Goal: Task Accomplishment & Management: Use online tool/utility

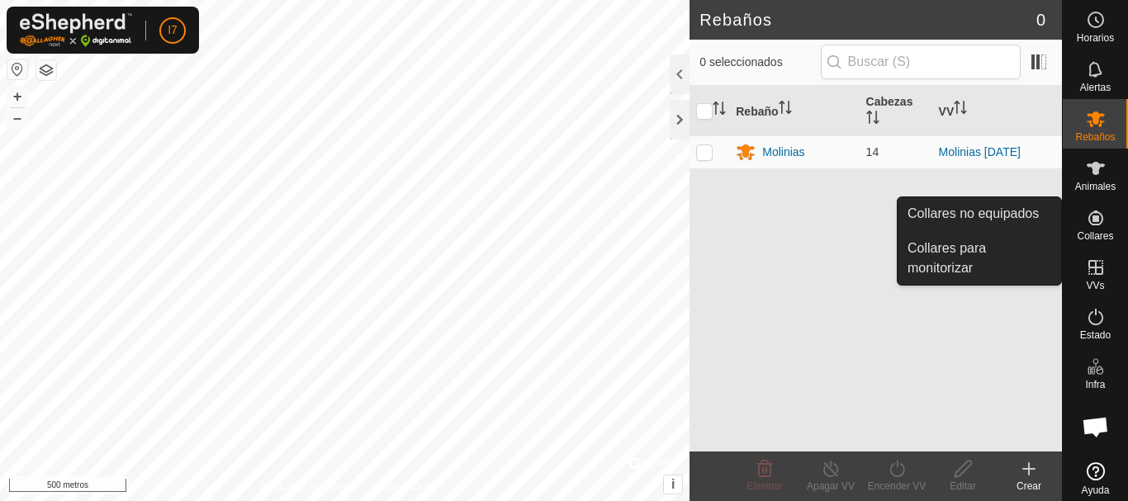
click at [1099, 228] on es-neckbands-svg-icon at bounding box center [1096, 218] width 30 height 26
click at [988, 218] on link "Collares no equipados" at bounding box center [980, 213] width 164 height 33
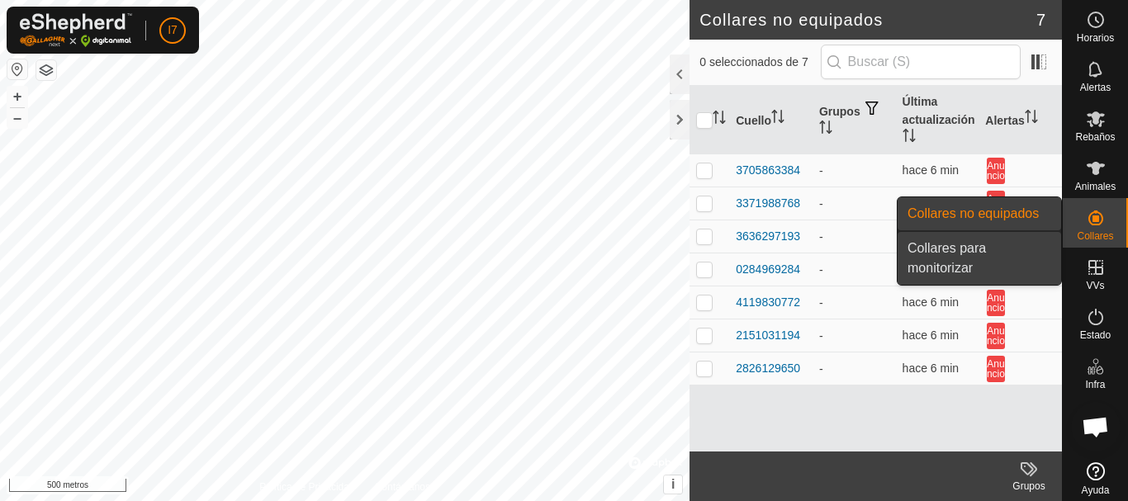
click at [961, 261] on link "Collares para monitorizar" at bounding box center [980, 258] width 164 height 53
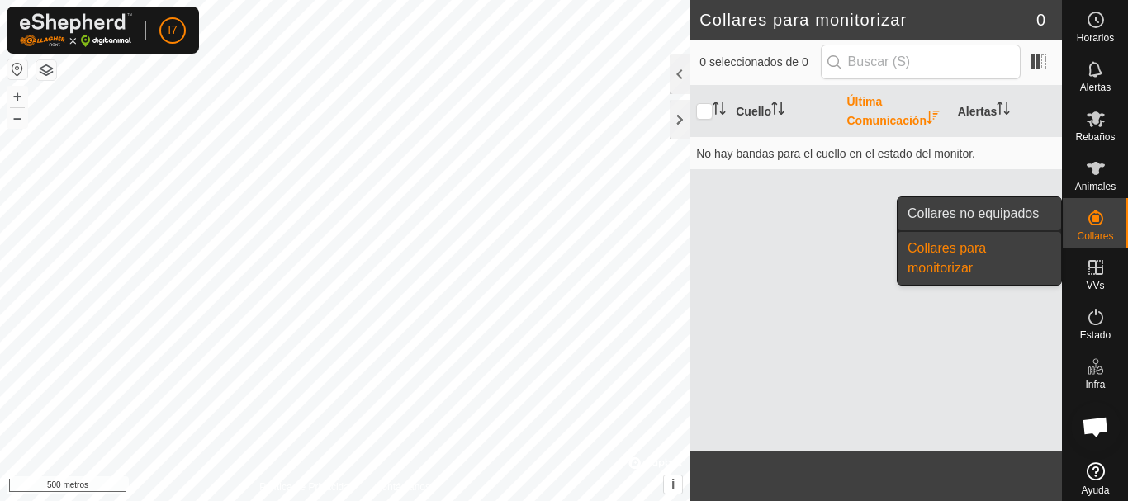
click at [995, 214] on link "Collares no equipados" at bounding box center [980, 213] width 164 height 33
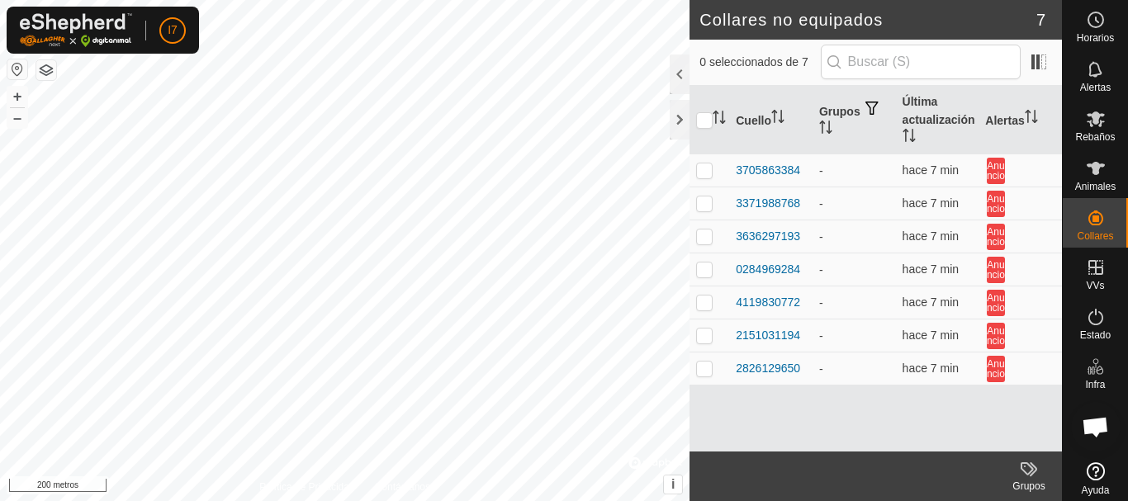
click at [44, 24] on div "I7 Horarios Alertas Rebaños Animales Collares VVs Estado Infra Mapa de calor Ay…" at bounding box center [564, 250] width 1128 height 501
checkbox input "false"
checkbox input "true"
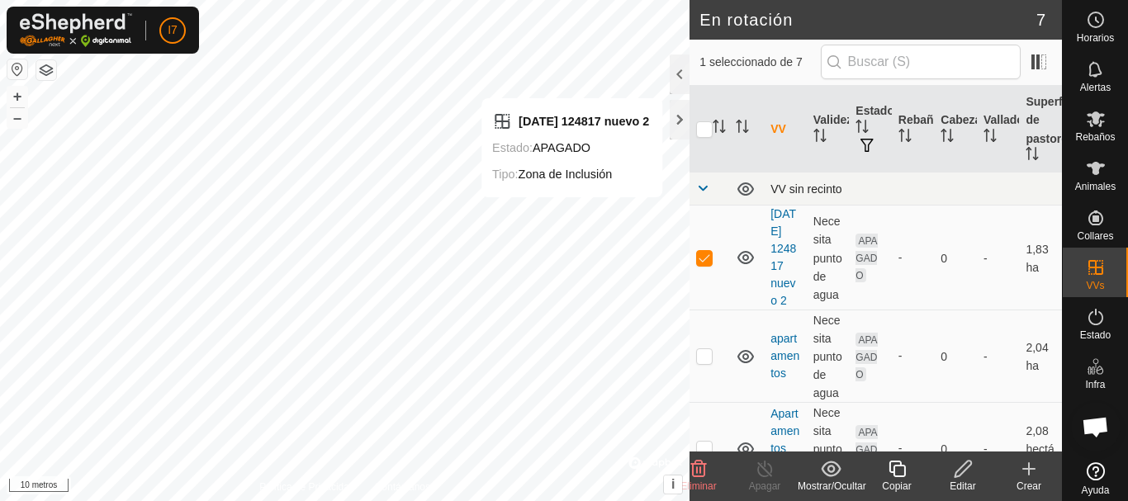
click at [707, 188] on span at bounding box center [702, 188] width 13 height 13
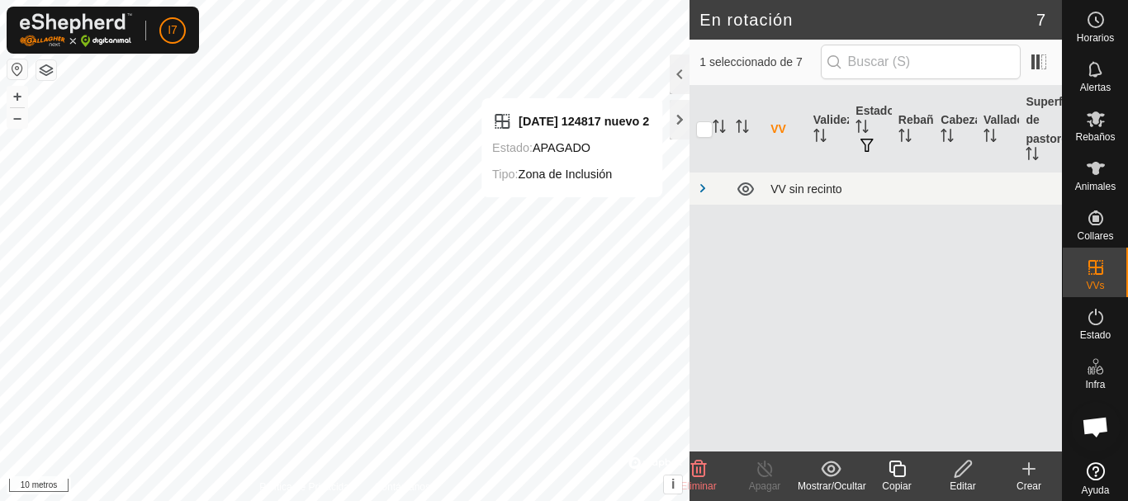
click at [707, 188] on span at bounding box center [702, 188] width 13 height 13
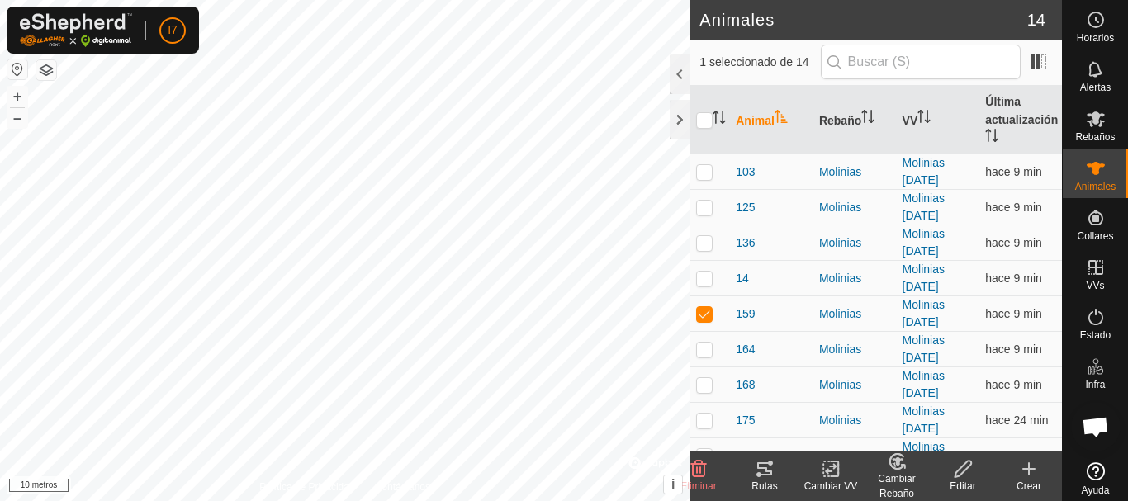
checkbox input "false"
click at [842, 120] on font "Rebaño" at bounding box center [840, 120] width 42 height 13
click at [750, 122] on font "Animal" at bounding box center [755, 120] width 39 height 13
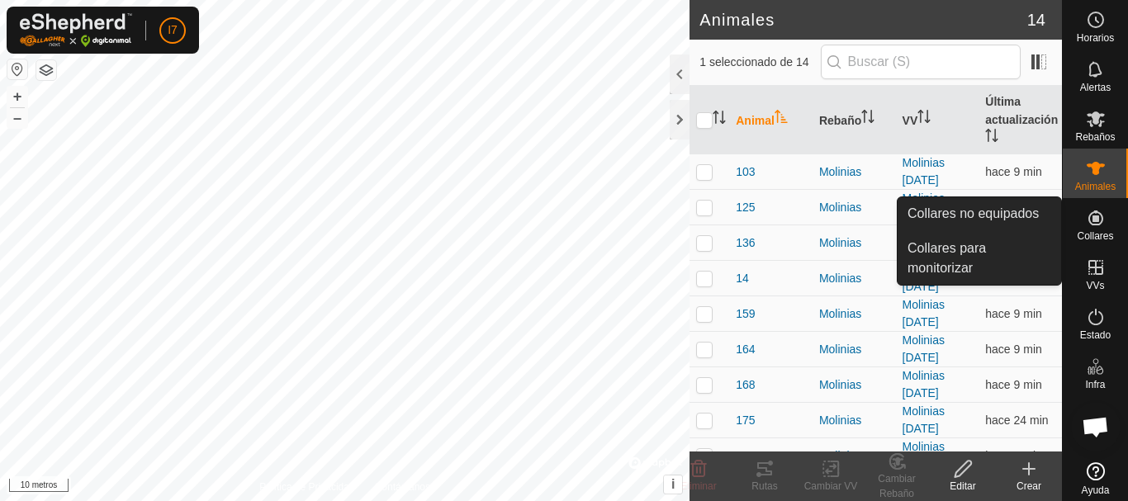
click at [1098, 221] on icon at bounding box center [1096, 218] width 20 height 20
click at [1089, 225] on icon at bounding box center [1096, 218] width 15 height 15
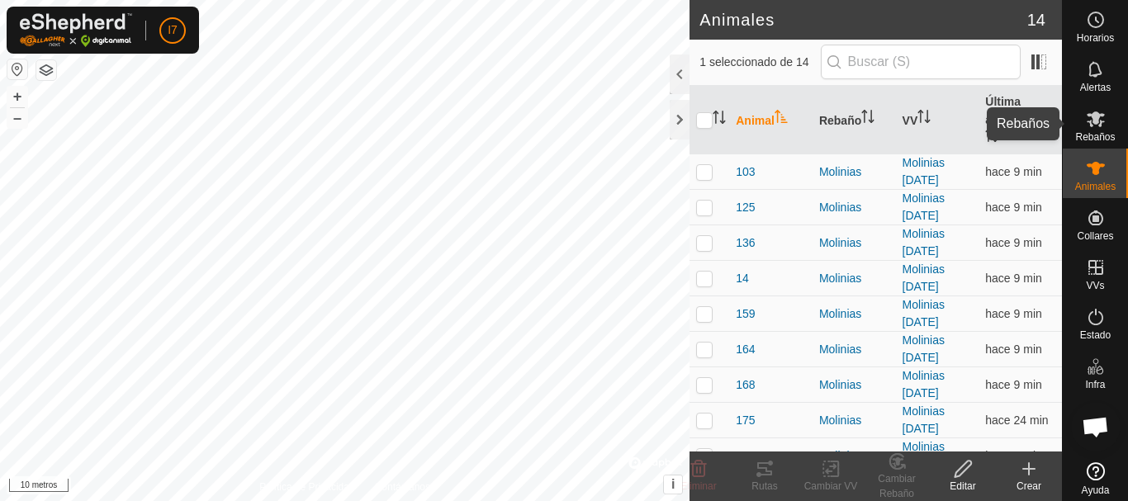
click at [1099, 116] on icon at bounding box center [1096, 119] width 20 height 20
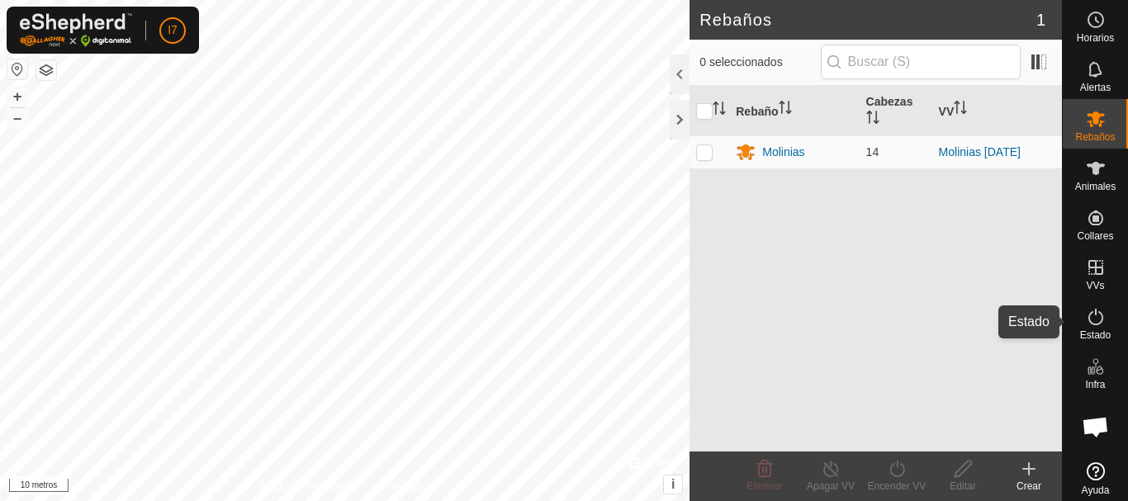
click at [1086, 313] on icon at bounding box center [1096, 317] width 20 height 20
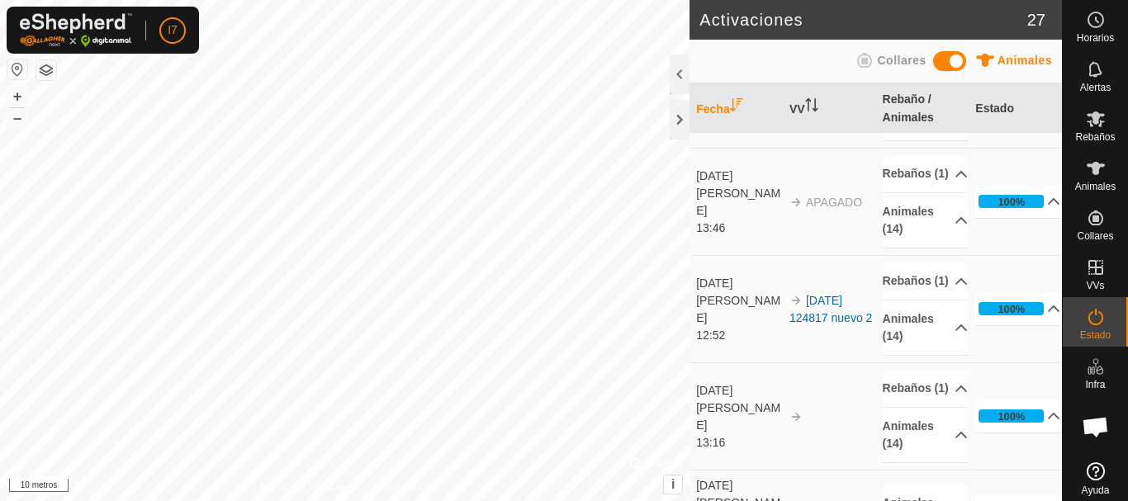
scroll to position [1322, 0]
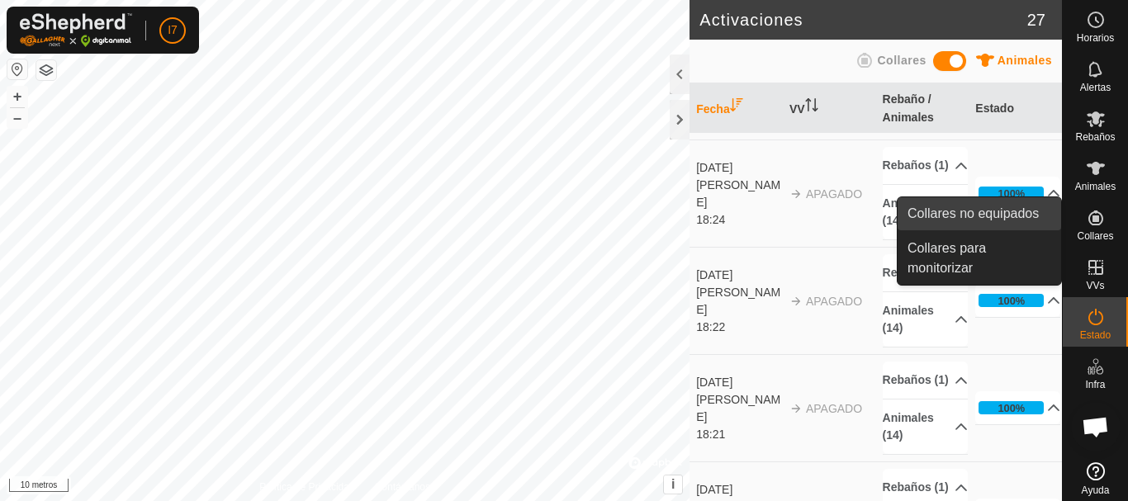
click at [1007, 214] on link "Collares no equipados" at bounding box center [980, 213] width 164 height 33
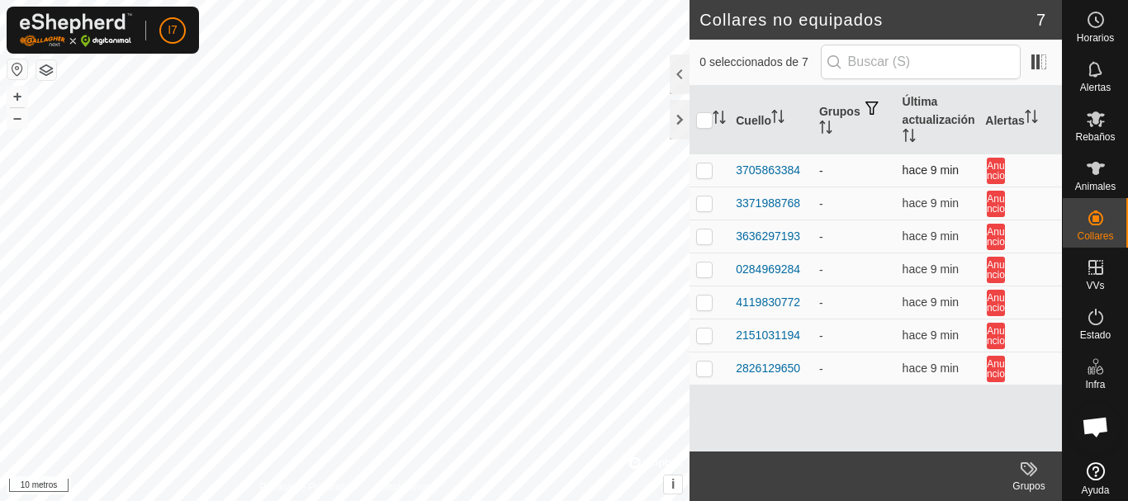
click at [708, 169] on p-checkbox at bounding box center [704, 170] width 17 height 13
checkbox input "false"
click at [705, 199] on p-checkbox at bounding box center [704, 203] width 17 height 13
click at [705, 208] on p-checkbox at bounding box center [704, 203] width 17 height 13
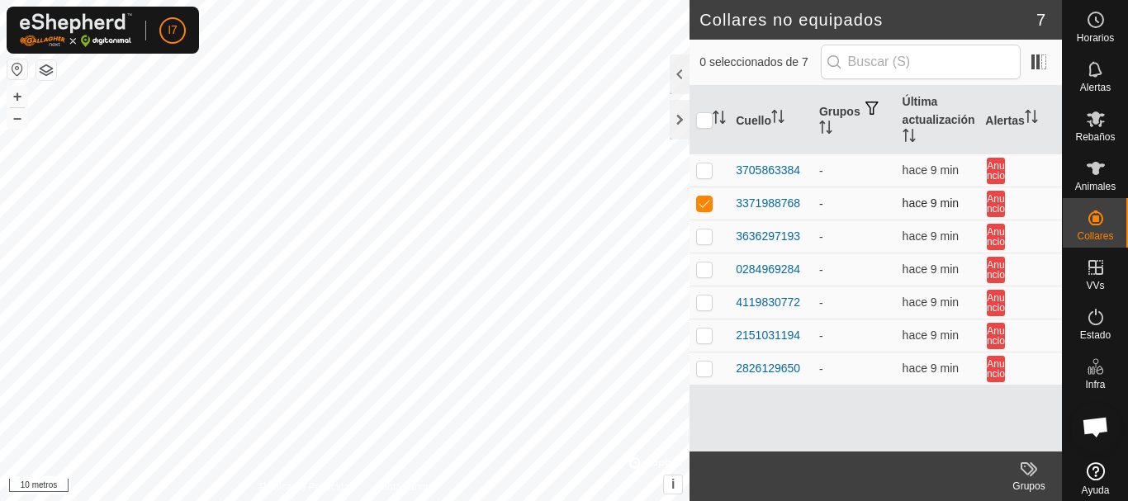
checkbox input "false"
click at [705, 234] on p-checkbox at bounding box center [704, 236] width 17 height 13
checkbox input "false"
click at [704, 273] on p-checkbox at bounding box center [704, 269] width 17 height 13
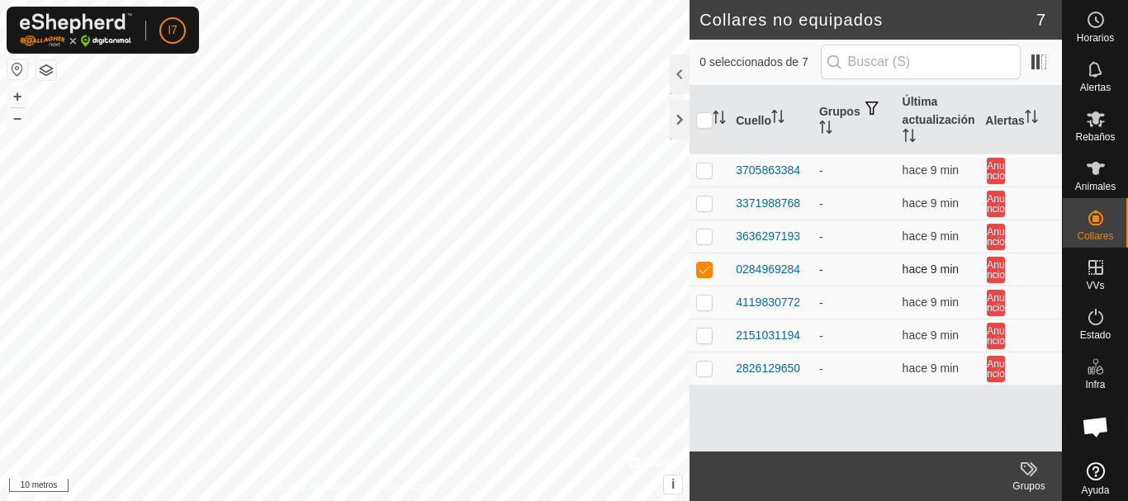
click at [704, 273] on p-checkbox at bounding box center [704, 269] width 17 height 13
checkbox input "false"
click at [703, 301] on p-checkbox at bounding box center [704, 302] width 17 height 13
click at [703, 306] on p-checkbox at bounding box center [704, 302] width 17 height 13
checkbox input "false"
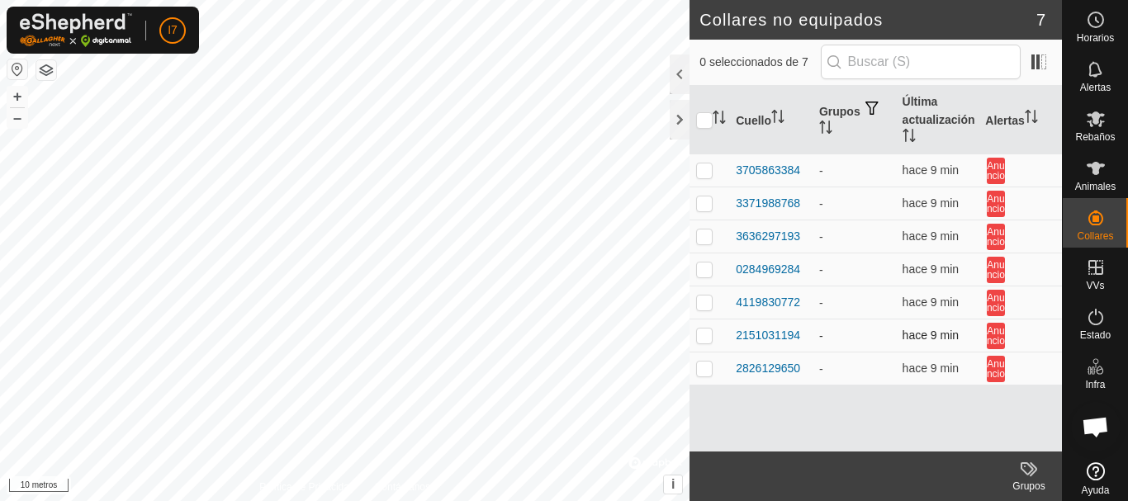
click at [699, 338] on p-checkbox at bounding box center [704, 335] width 17 height 13
checkbox input "false"
click at [705, 374] on p-checkbox at bounding box center [704, 368] width 17 height 13
click at [705, 375] on p-tablecheckbox at bounding box center [704, 368] width 17 height 13
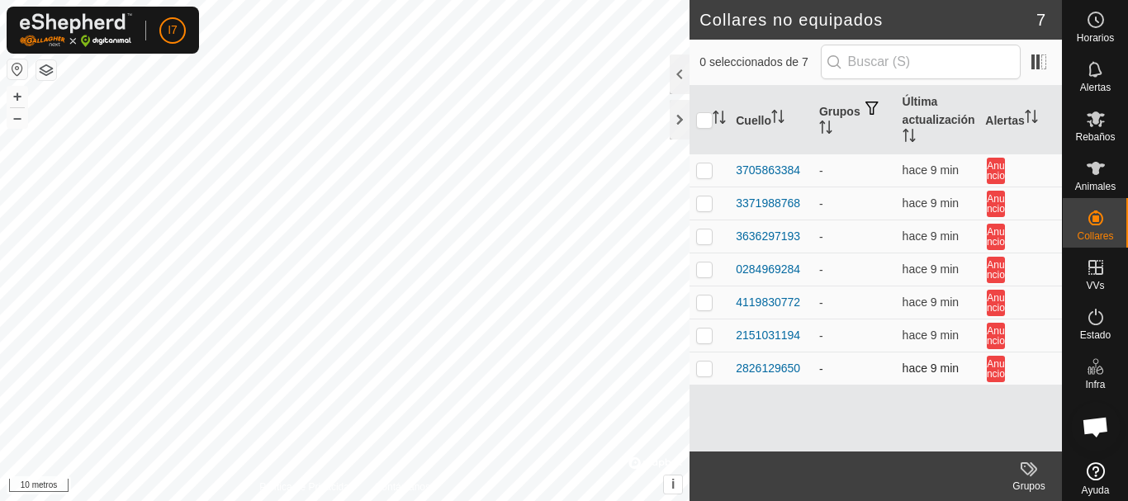
click at [703, 372] on p-checkbox at bounding box center [704, 368] width 17 height 13
checkbox input "true"
click at [704, 267] on p-checkbox at bounding box center [704, 269] width 17 height 13
click at [705, 264] on p-checkbox at bounding box center [704, 269] width 17 height 13
checkbox input "false"
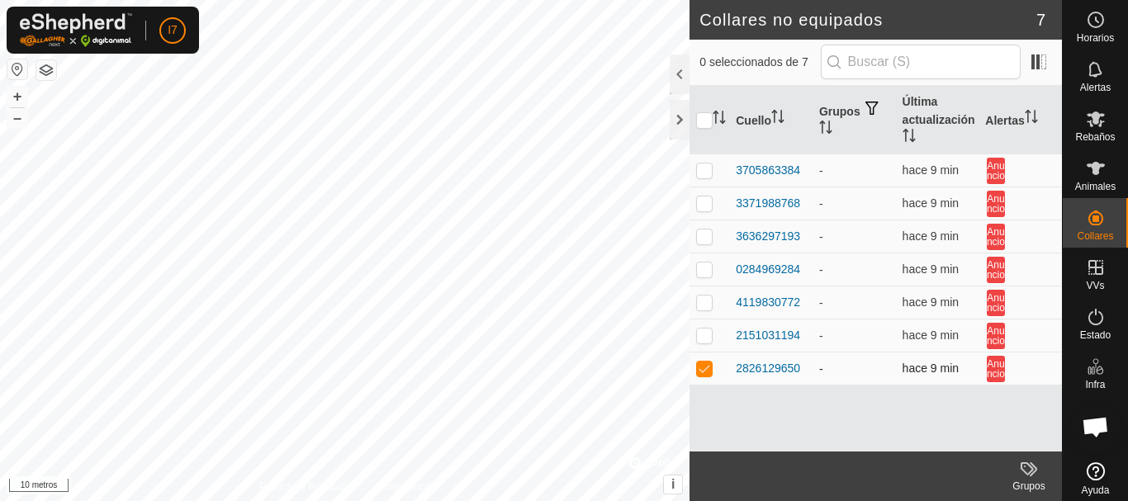
click at [705, 366] on p-checkbox at bounding box center [704, 368] width 17 height 13
checkbox input "false"
click at [704, 237] on p-checkbox at bounding box center [704, 236] width 17 height 13
checkbox input "true"
click at [705, 207] on p-checkbox at bounding box center [704, 203] width 17 height 13
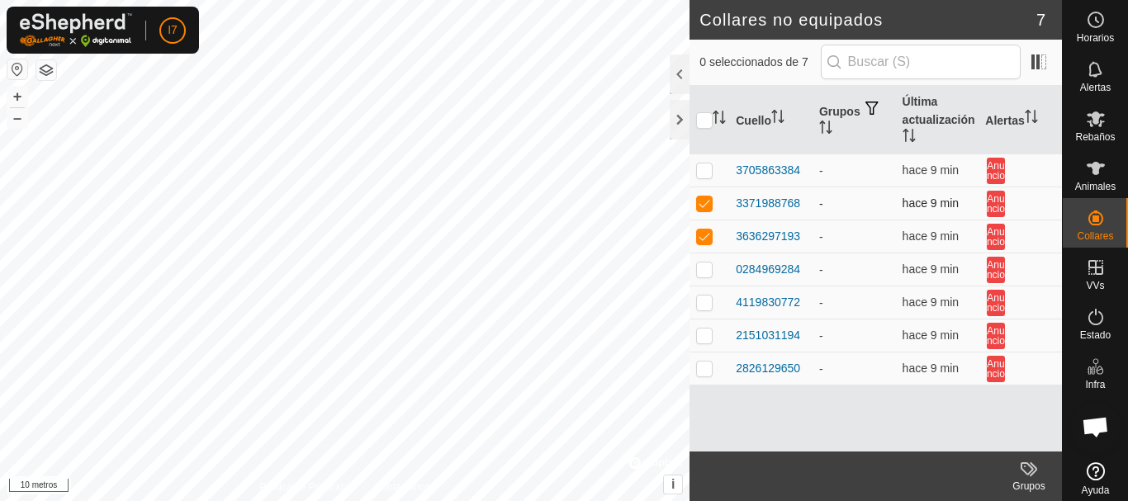
click at [705, 207] on p-checkbox at bounding box center [704, 203] width 17 height 13
checkbox input "false"
click at [704, 175] on p-checkbox at bounding box center [704, 170] width 17 height 13
checkbox input "true"
click at [700, 299] on p-checkbox at bounding box center [704, 302] width 17 height 13
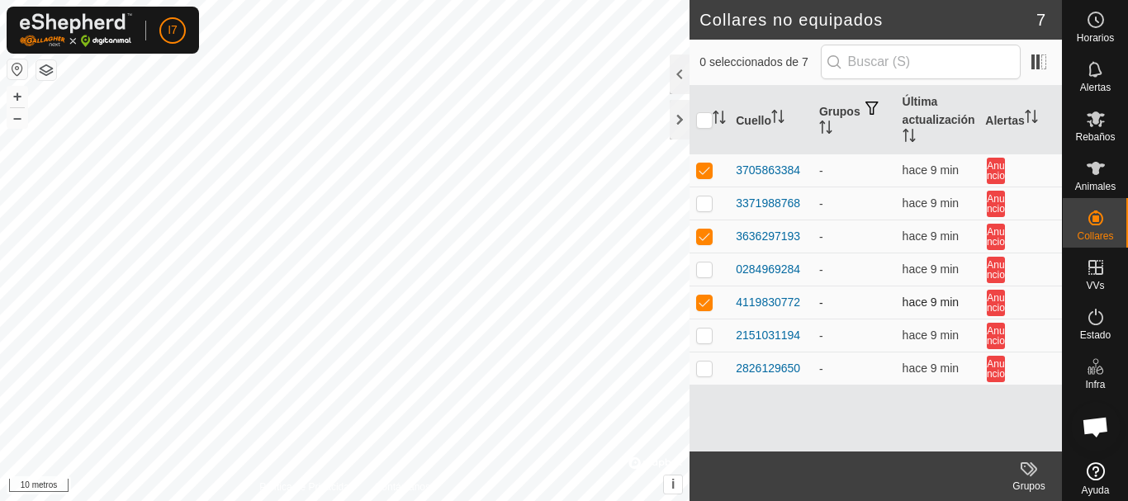
click at [700, 299] on p-checkbox at bounding box center [704, 302] width 17 height 13
checkbox input "false"
click at [704, 337] on p-checkbox at bounding box center [704, 335] width 17 height 13
click at [704, 338] on p-checkbox at bounding box center [704, 335] width 17 height 13
checkbox input "false"
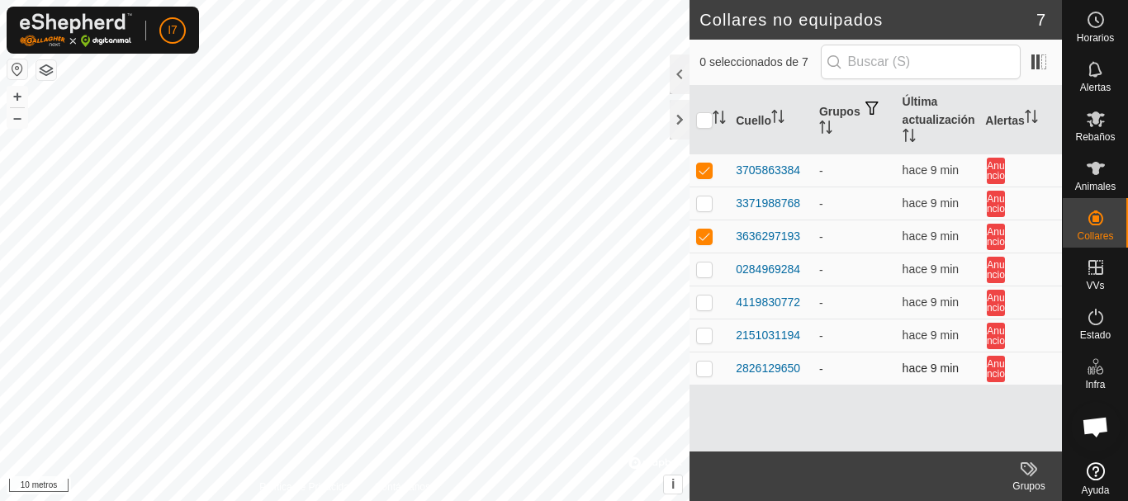
click at [704, 368] on p-checkbox at bounding box center [704, 368] width 17 height 13
checkbox input "true"
click at [705, 269] on p-checkbox at bounding box center [704, 269] width 17 height 13
checkbox input "true"
click at [1023, 474] on icon at bounding box center [1029, 469] width 20 height 20
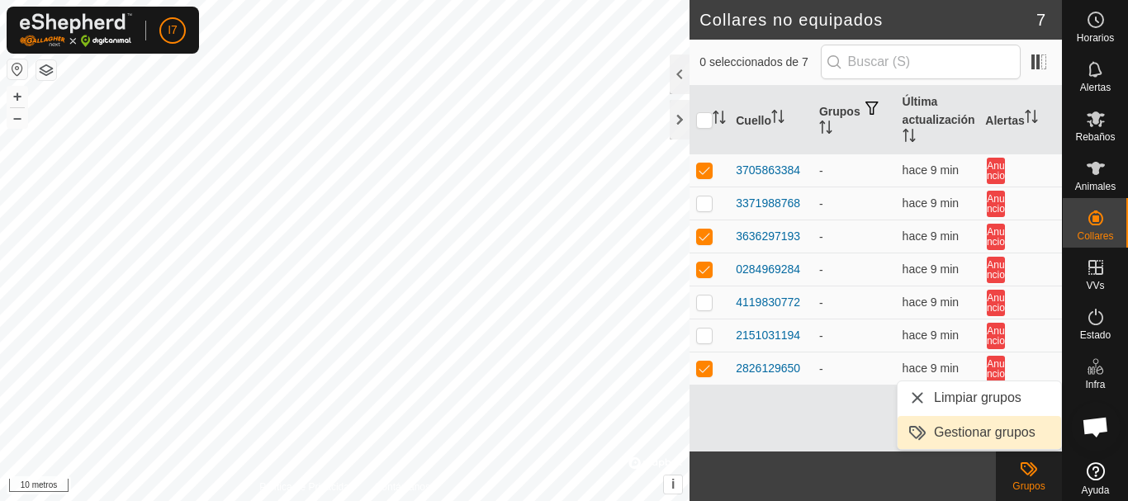
click at [933, 434] on link "Gestionar grupos" at bounding box center [980, 432] width 164 height 33
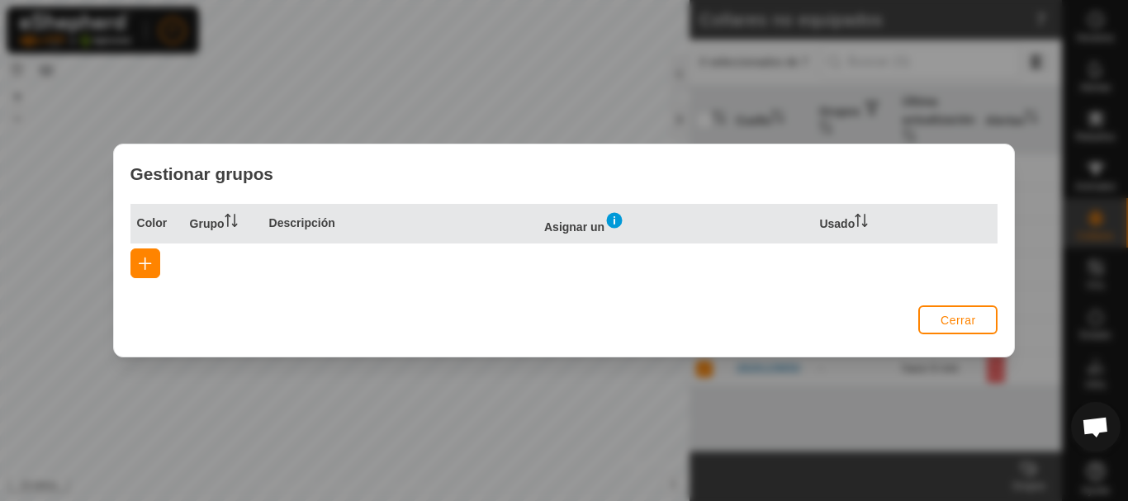
click at [933, 322] on button "Cerrar" at bounding box center [958, 320] width 79 height 29
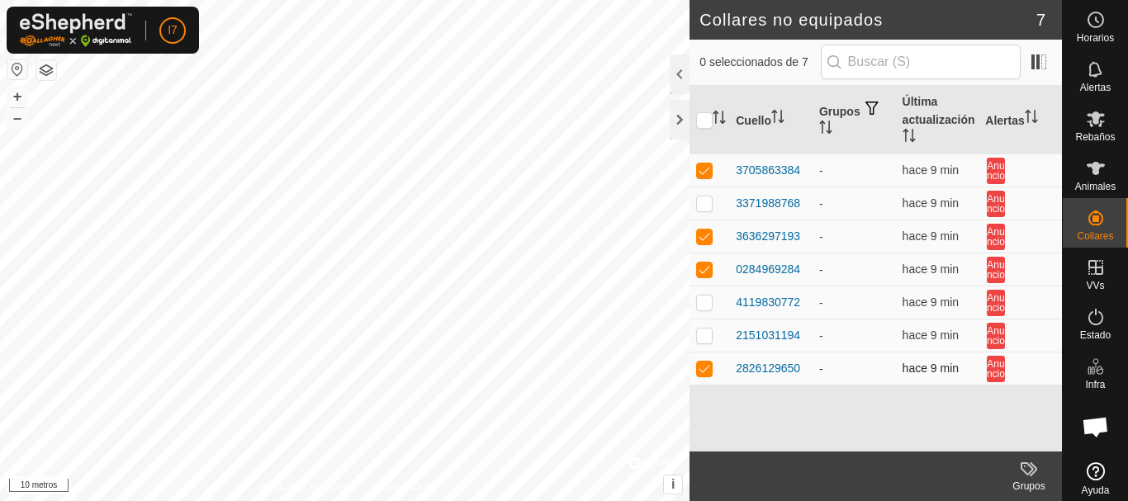
click at [705, 368] on p-checkbox at bounding box center [704, 368] width 17 height 13
checkbox input "false"
click at [709, 273] on p-checkbox at bounding box center [704, 269] width 17 height 13
checkbox input "false"
click at [700, 240] on p-checkbox at bounding box center [704, 236] width 17 height 13
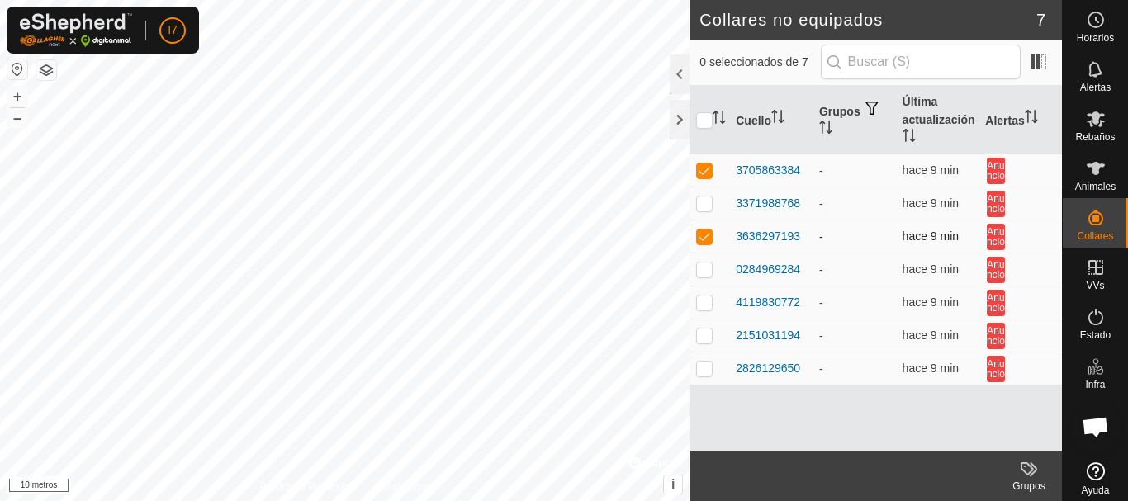
checkbox input "false"
click at [704, 174] on p-checkbox at bounding box center [704, 170] width 17 height 13
checkbox input "false"
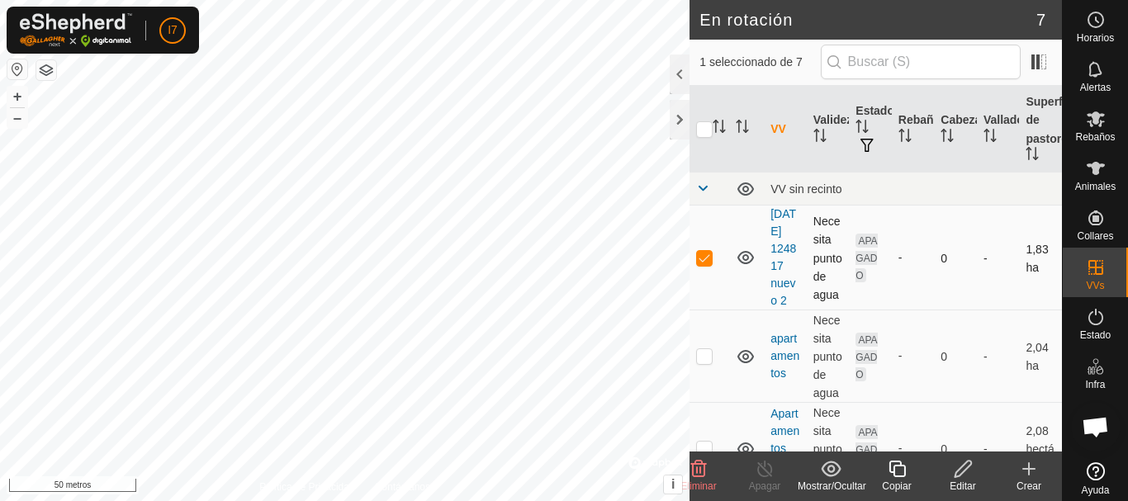
click at [703, 264] on p-checkbox at bounding box center [704, 257] width 17 height 13
checkbox input "false"
click at [699, 363] on p-checkbox at bounding box center [704, 355] width 17 height 13
click at [705, 363] on p-checkbox at bounding box center [704, 355] width 17 height 13
checkbox input "false"
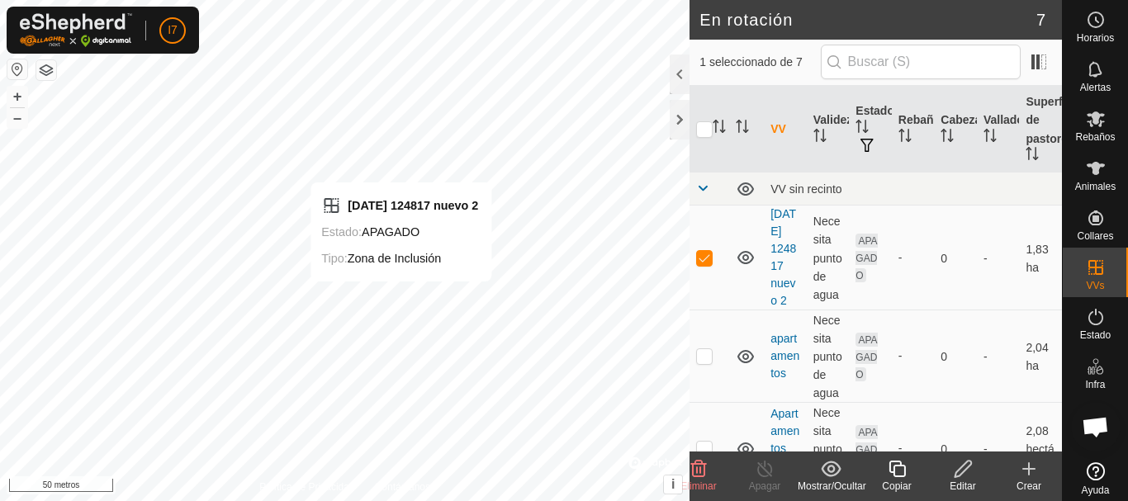
checkbox input "false"
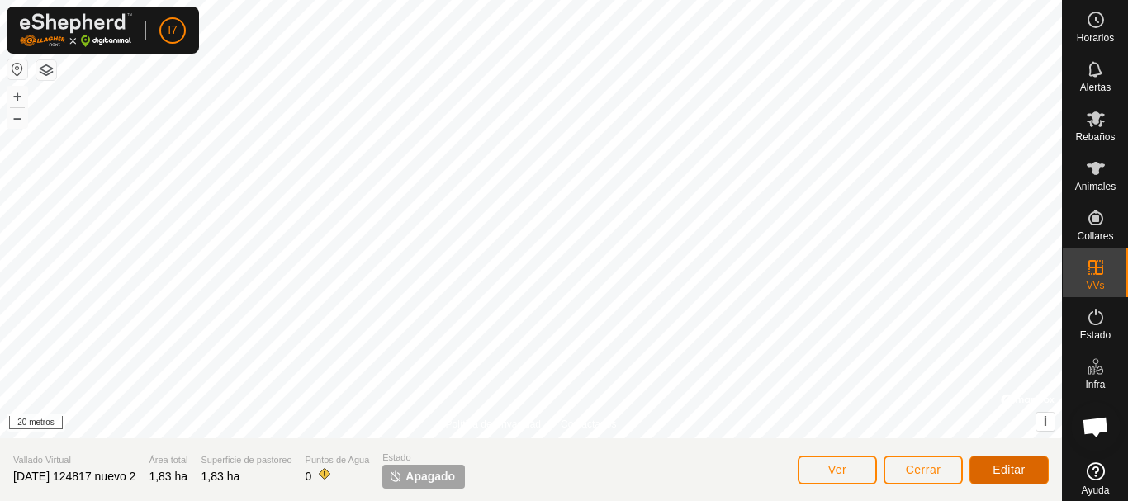
click at [1008, 469] on font "Editar" at bounding box center [1009, 469] width 33 height 13
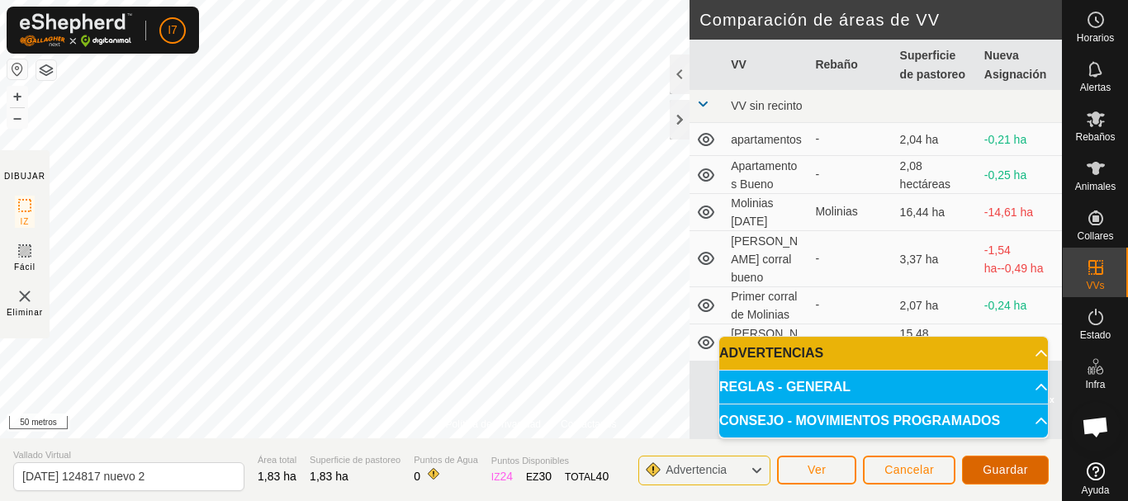
click at [989, 466] on font "Guardar" at bounding box center [1005, 469] width 45 height 13
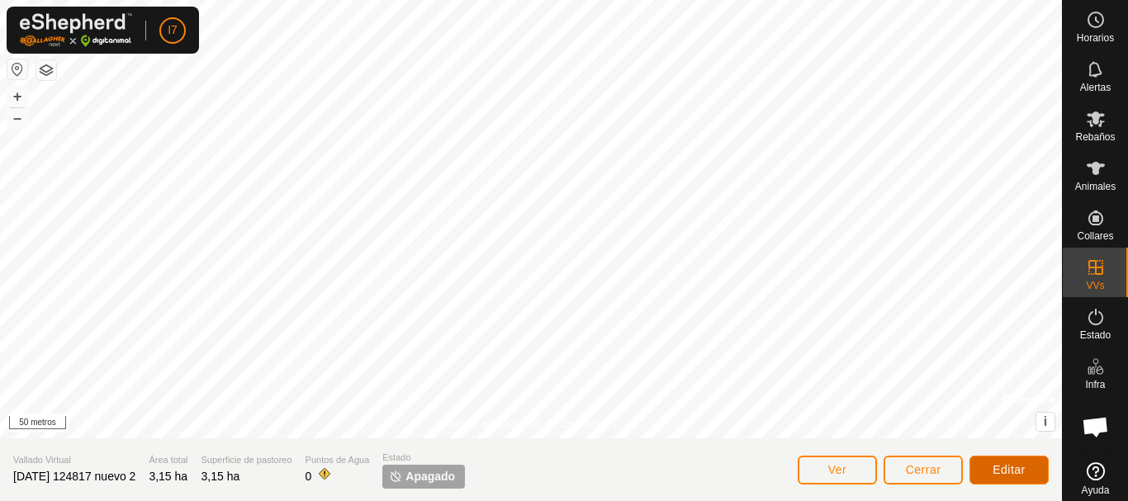
click at [1012, 476] on font "Editar" at bounding box center [1009, 469] width 33 height 13
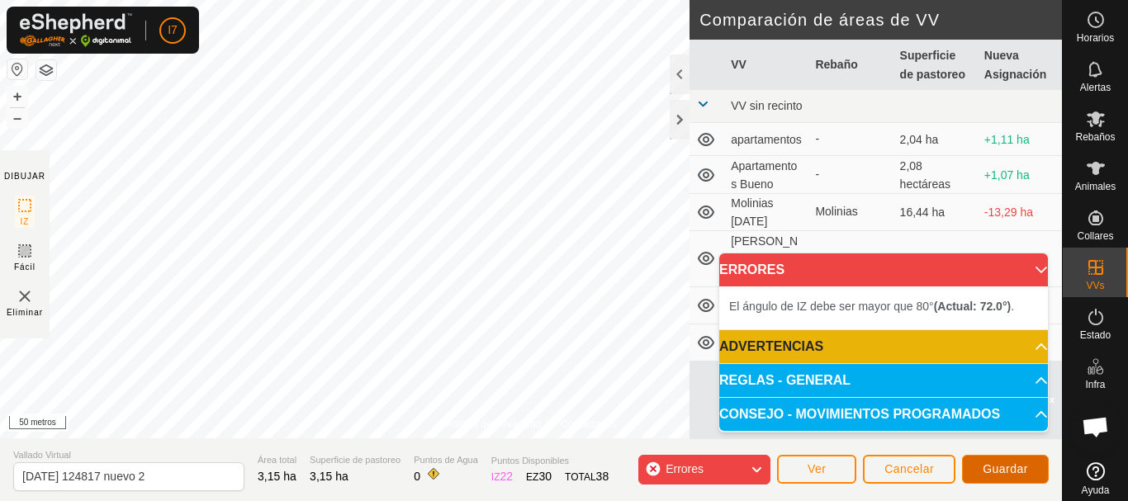
click at [993, 467] on font "Guardar" at bounding box center [1005, 469] width 45 height 13
